Goal: Navigation & Orientation: Find specific page/section

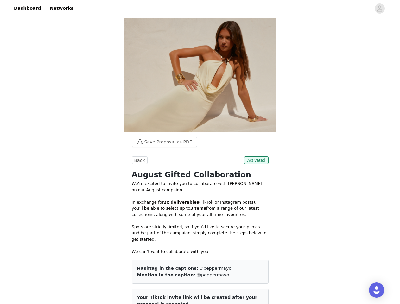
click at [200, 9] on div at bounding box center [223, 8] width 293 height 14
click at [379, 9] on icon "avatar" at bounding box center [379, 8] width 6 height 10
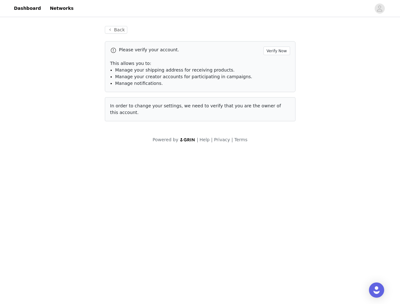
click at [139, 160] on body "Dashboard Networks Back Please verify your account. Verify Now This allows you …" at bounding box center [200, 152] width 400 height 304
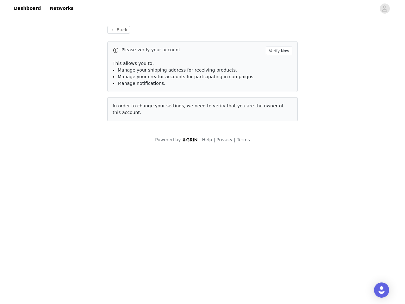
click at [257, 160] on body "Dashboard Networks Back Please verify your account. Verify Now This allows you …" at bounding box center [202, 152] width 405 height 304
